Goal: Task Accomplishment & Management: Complete application form

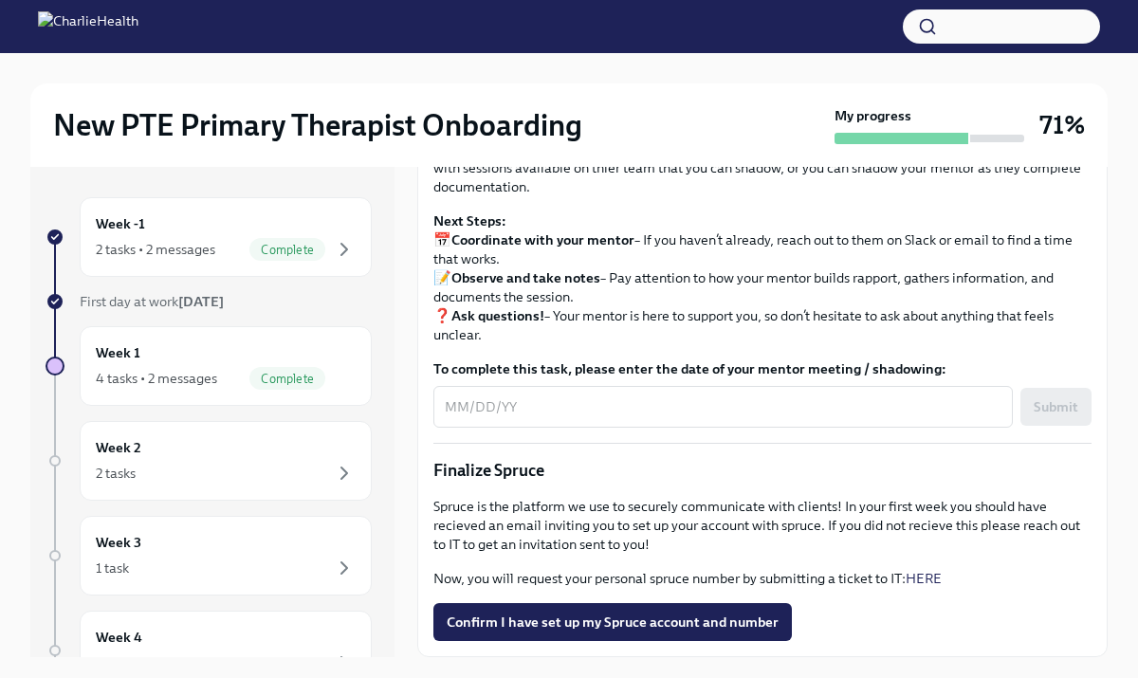
scroll to position [2066, 0]
click at [652, 637] on button "Confirm I have set up my Spruce account and number" at bounding box center [613, 622] width 359 height 38
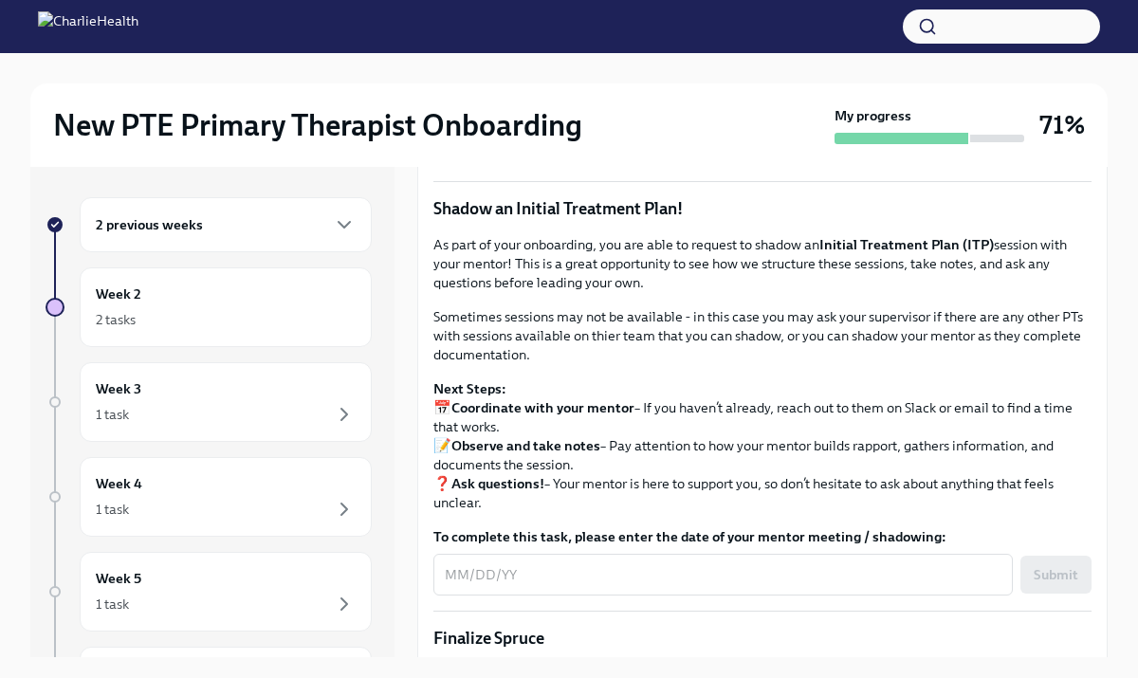
scroll to position [1565, 0]
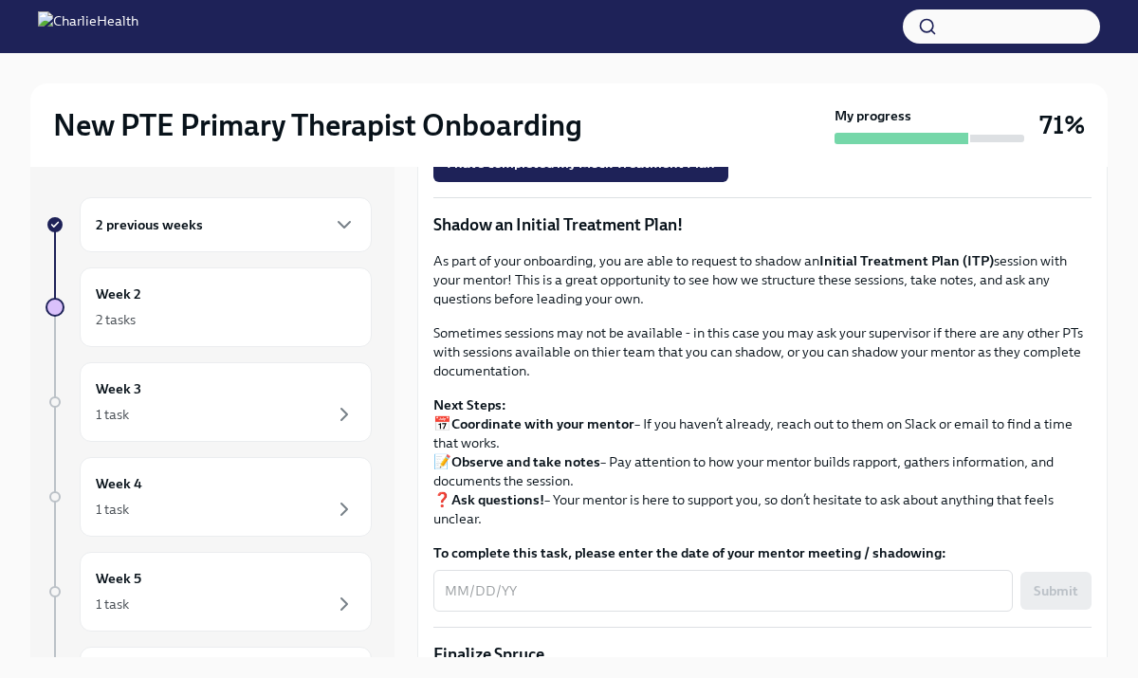
click at [588, 120] on span "Upload Mock Treatment Plan" at bounding box center [548, 110] width 203 height 19
click at [0, 0] on input "Upload Mock Treatment Plan" at bounding box center [0, 0] width 0 height 0
click at [675, 173] on span "I have completed my Mock Treatment Plan" at bounding box center [581, 163] width 268 height 19
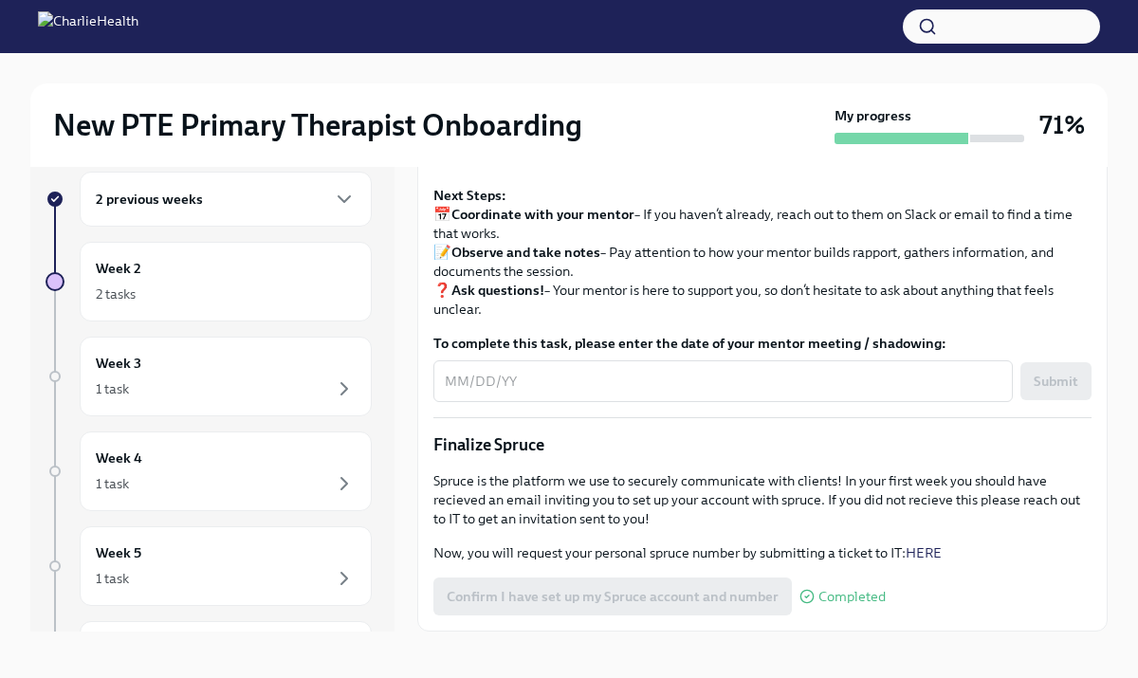
scroll to position [32, 0]
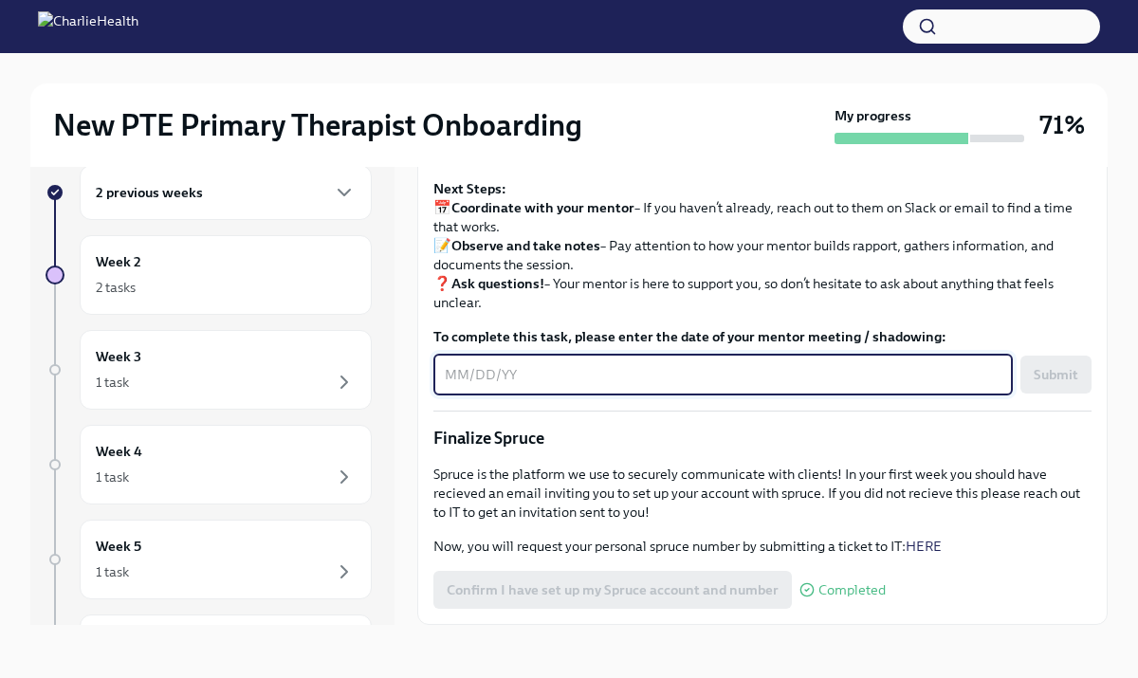
click at [801, 366] on textarea "To complete this task, please enter the date of your mentor meeting / shadowing:" at bounding box center [723, 374] width 557 height 23
click at [460, 376] on textarea "To complete this task, please enter the date of your mentor meeting / shadowing:" at bounding box center [723, 374] width 557 height 23
type textarea "[DATE]"
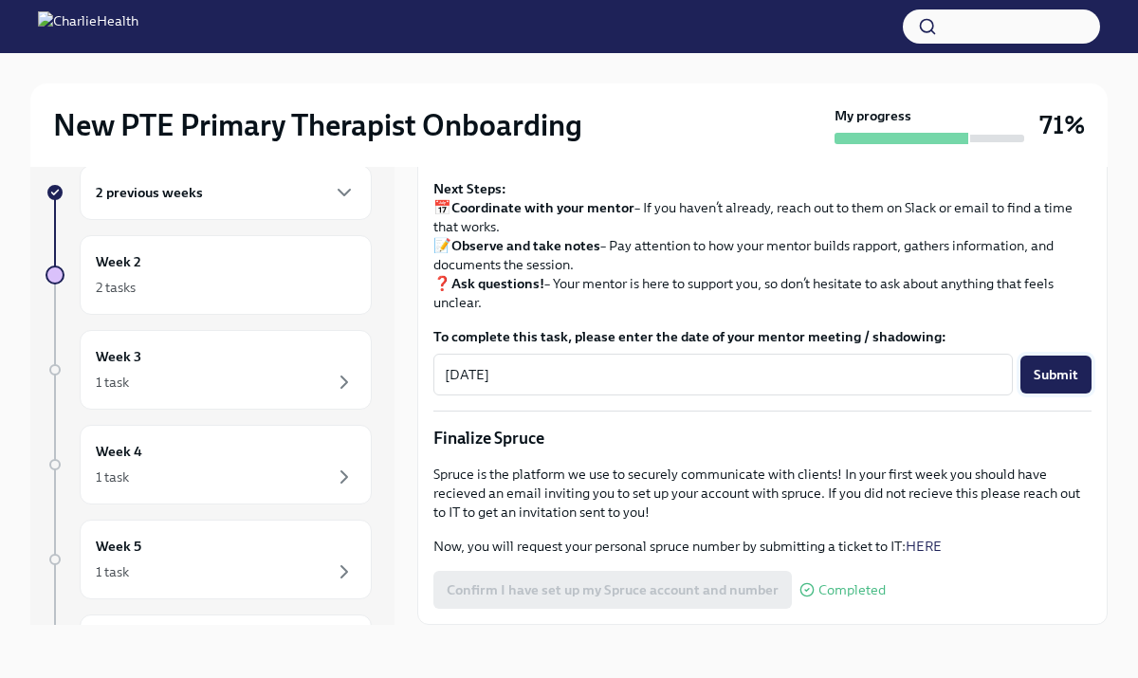
click at [1052, 364] on button "Submit" at bounding box center [1056, 375] width 71 height 38
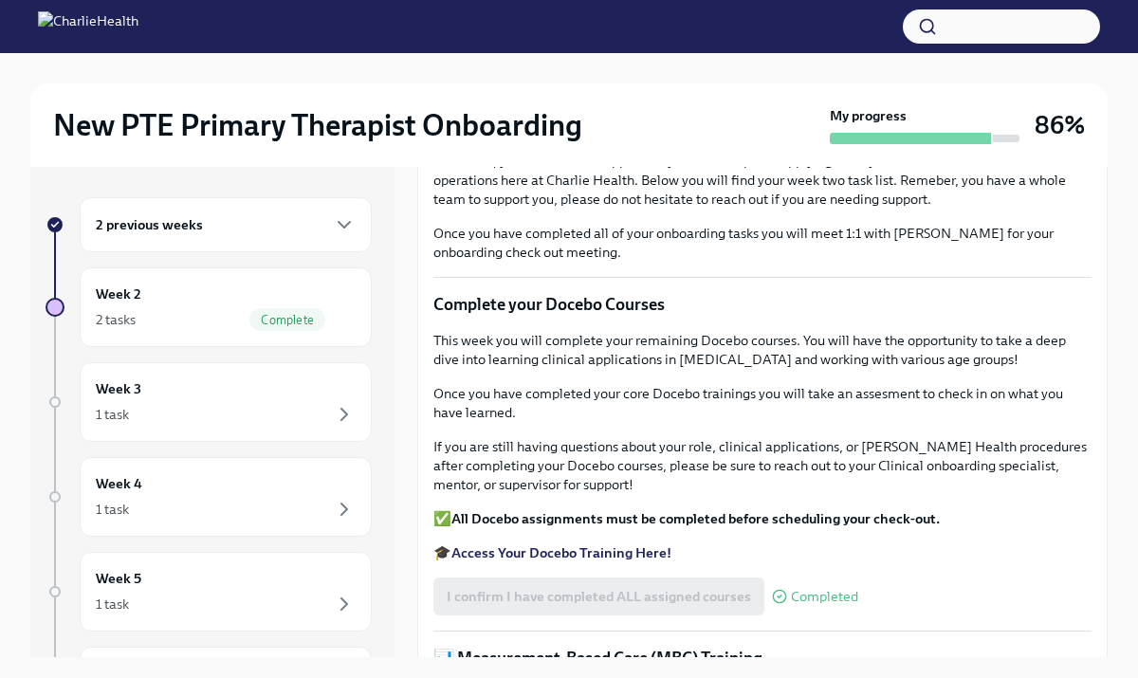
scroll to position [0, 0]
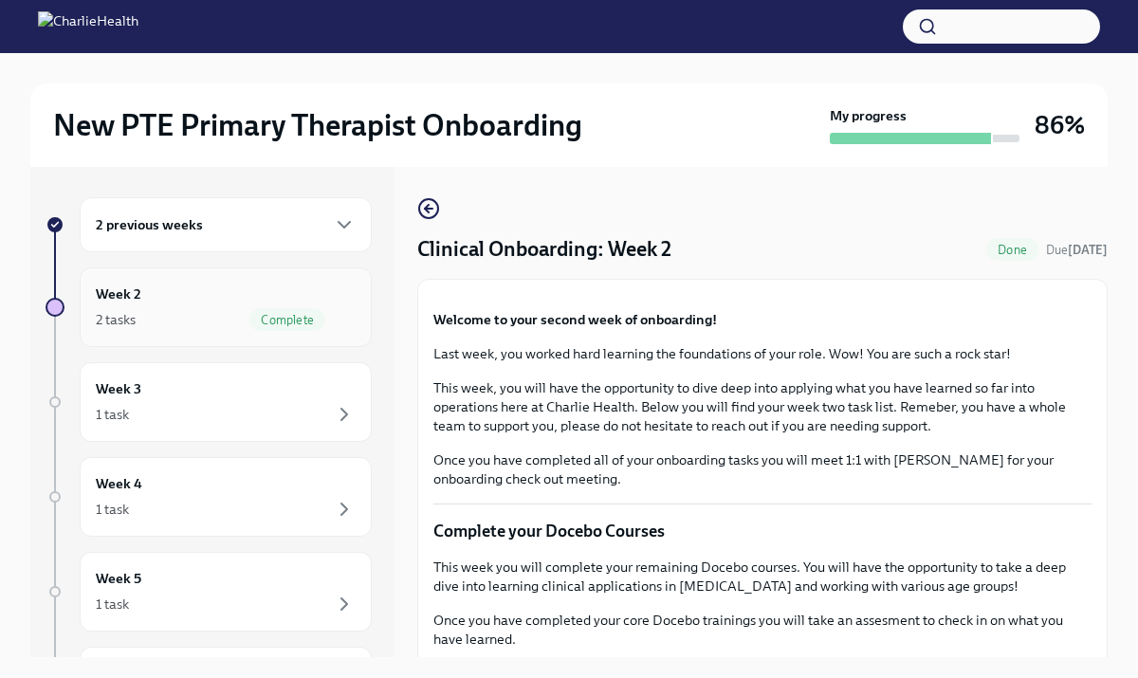
click at [211, 293] on div "Week 2 2 tasks Complete" at bounding box center [226, 307] width 260 height 47
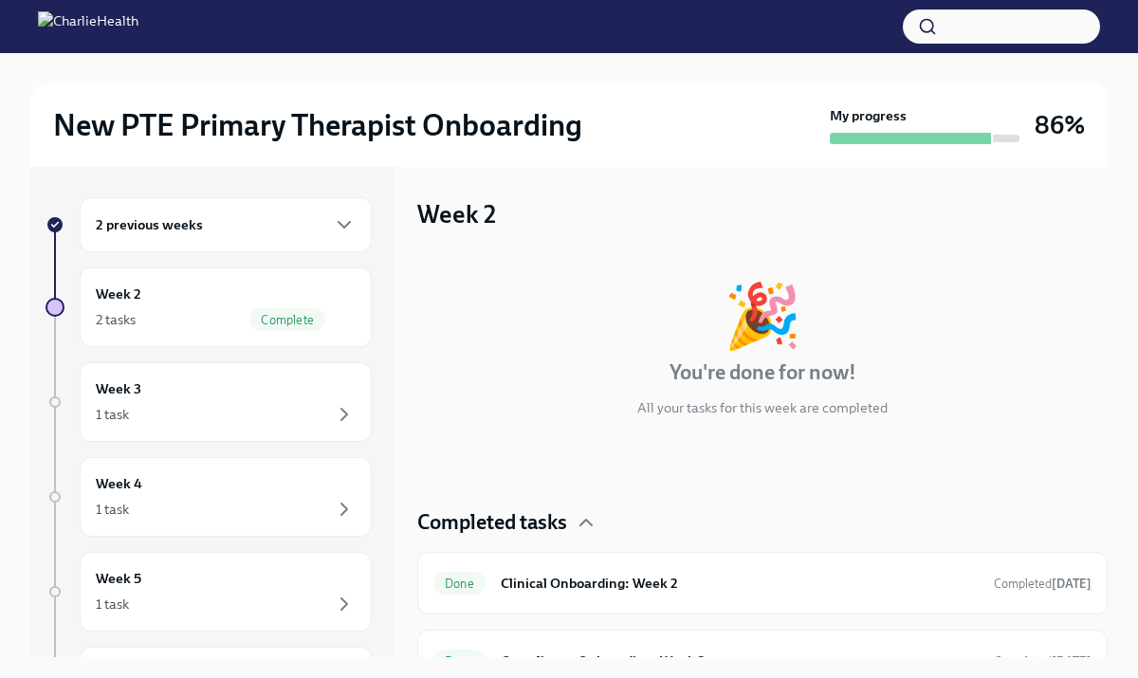
scroll to position [35, 0]
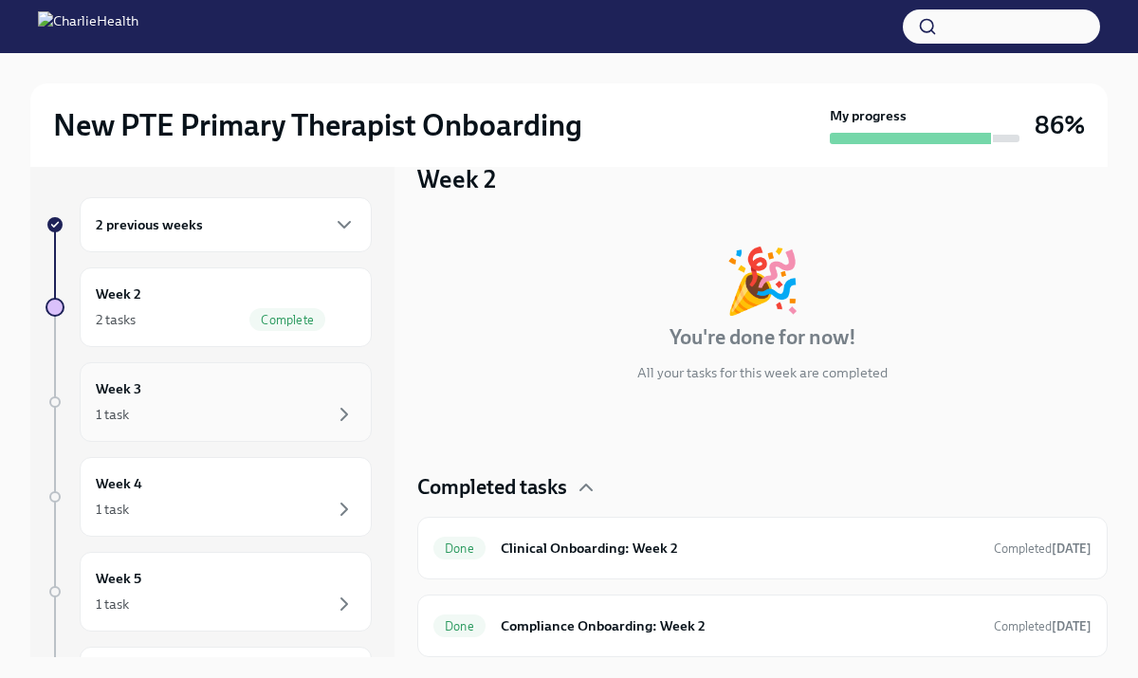
click at [297, 422] on div "1 task" at bounding box center [226, 414] width 260 height 23
